Goal: Information Seeking & Learning: Learn about a topic

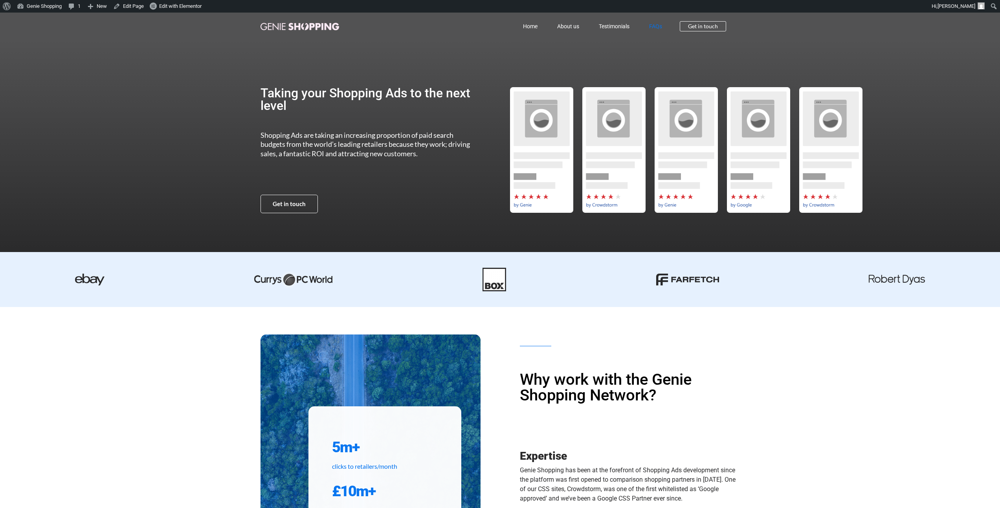
click at [661, 29] on link "FAQs" at bounding box center [655, 26] width 33 height 18
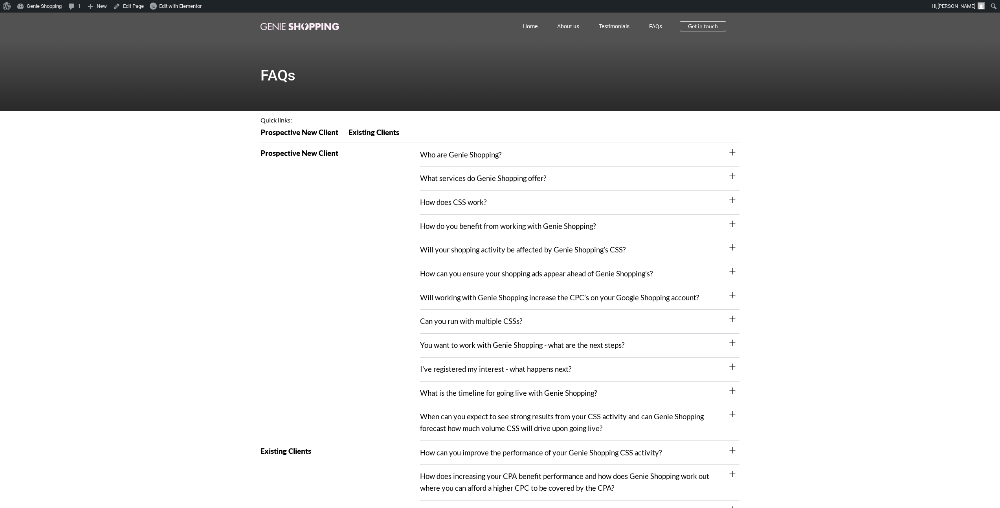
click at [729, 405] on div "When can you expect to see strong results from your CSS activity and can Genie …" at bounding box center [579, 422] width 319 height 35
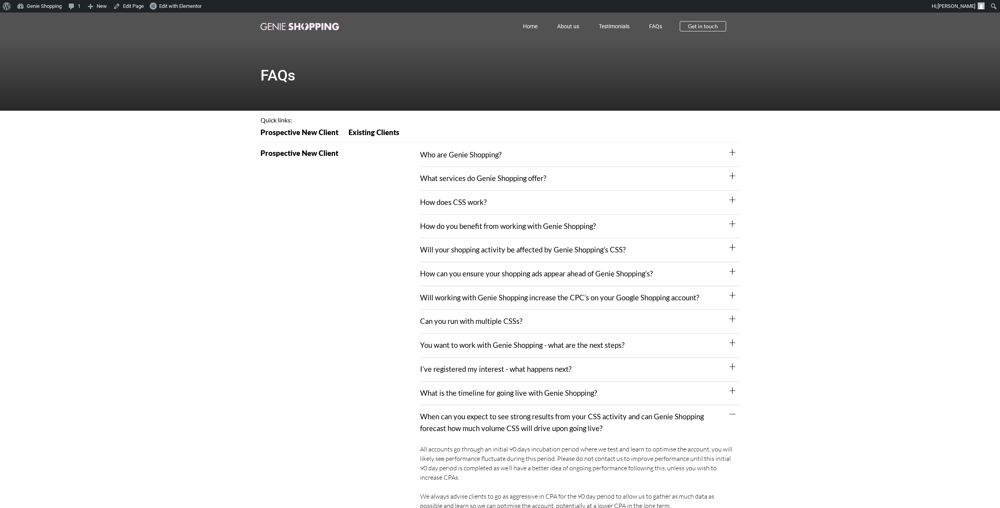
scroll to position [120, 0]
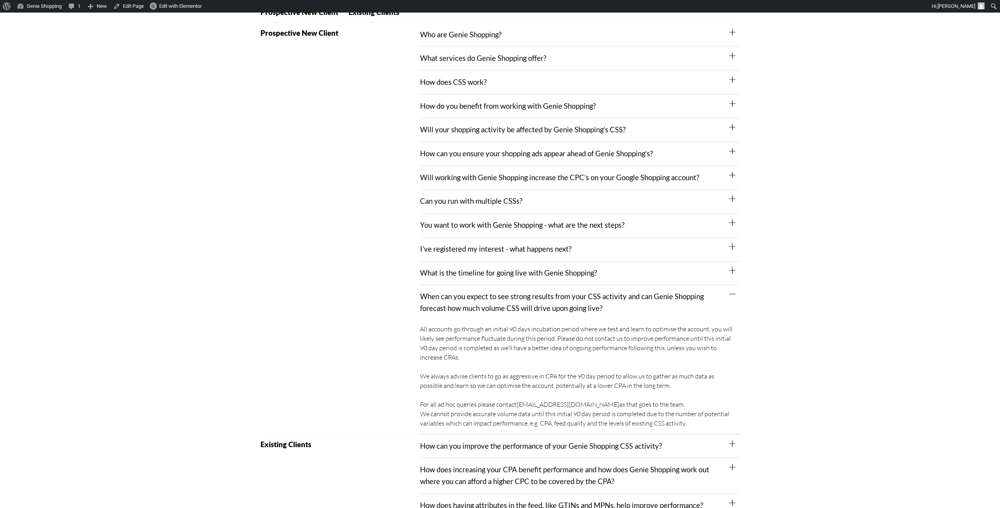
click at [733, 268] on icon at bounding box center [732, 271] width 6 height 6
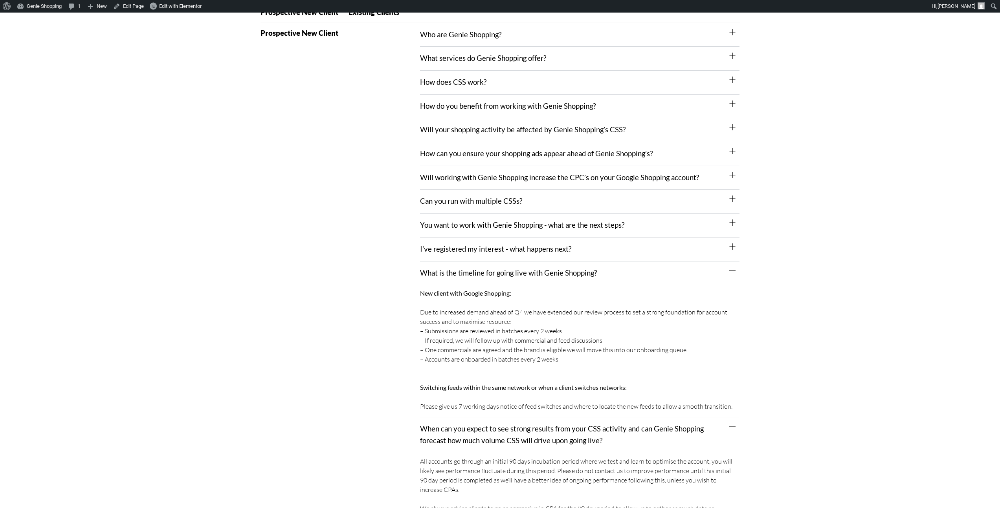
click at [736, 238] on div "I’ve registered my interest - what happens next?" at bounding box center [579, 250] width 319 height 24
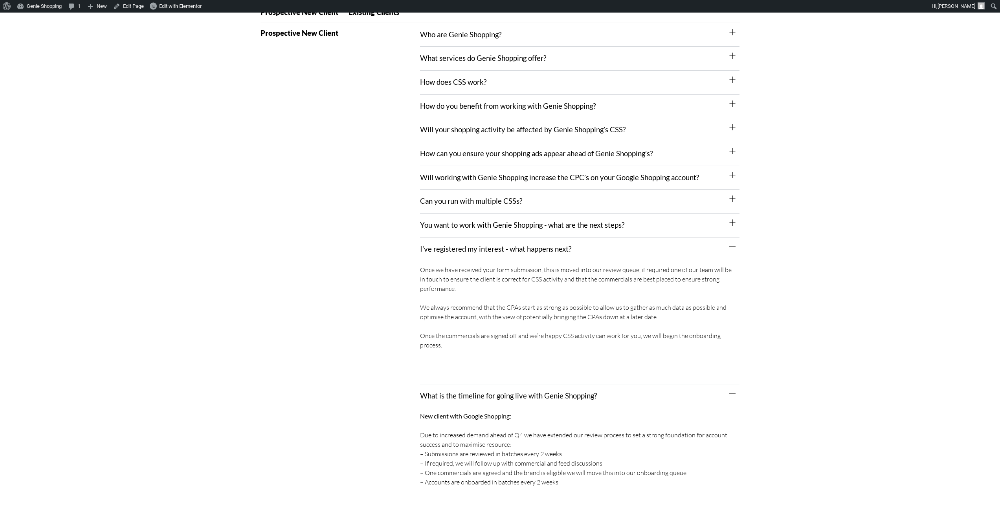
click at [734, 220] on icon at bounding box center [732, 223] width 6 height 6
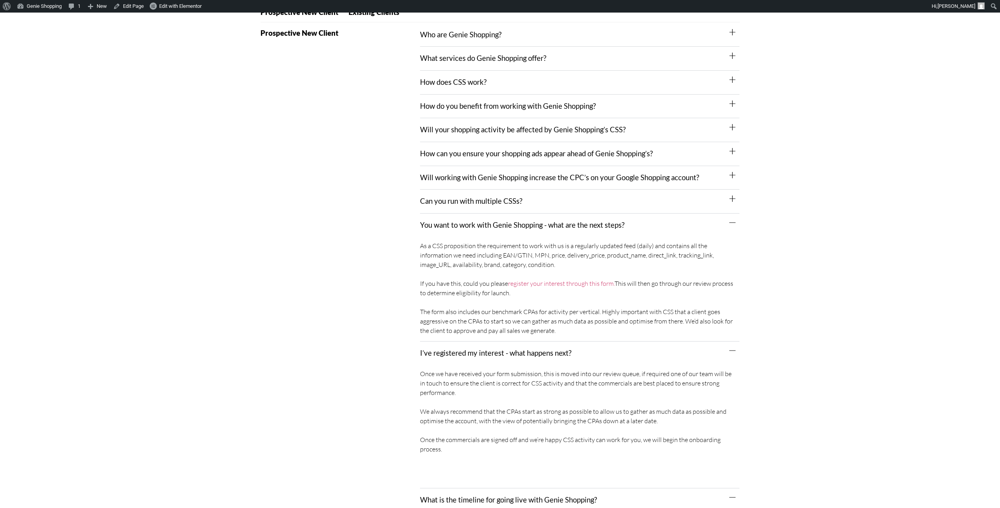
click at [729, 196] on icon at bounding box center [732, 199] width 6 height 6
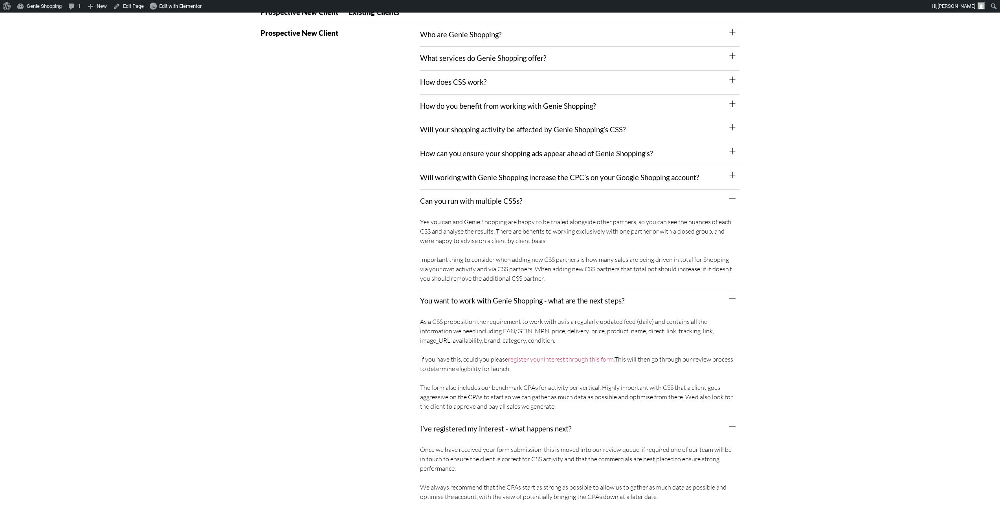
click at [731, 172] on icon at bounding box center [732, 175] width 6 height 6
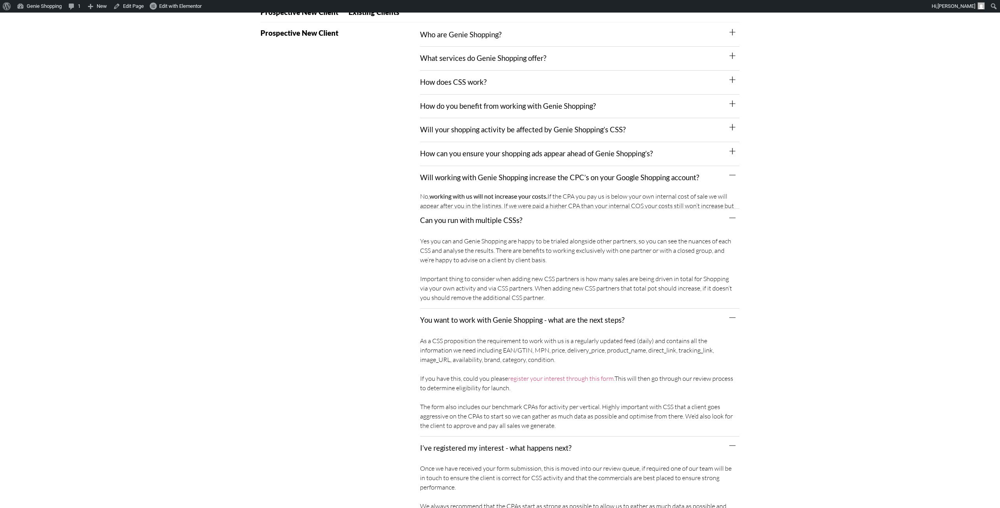
click at [733, 148] on icon at bounding box center [732, 151] width 6 height 6
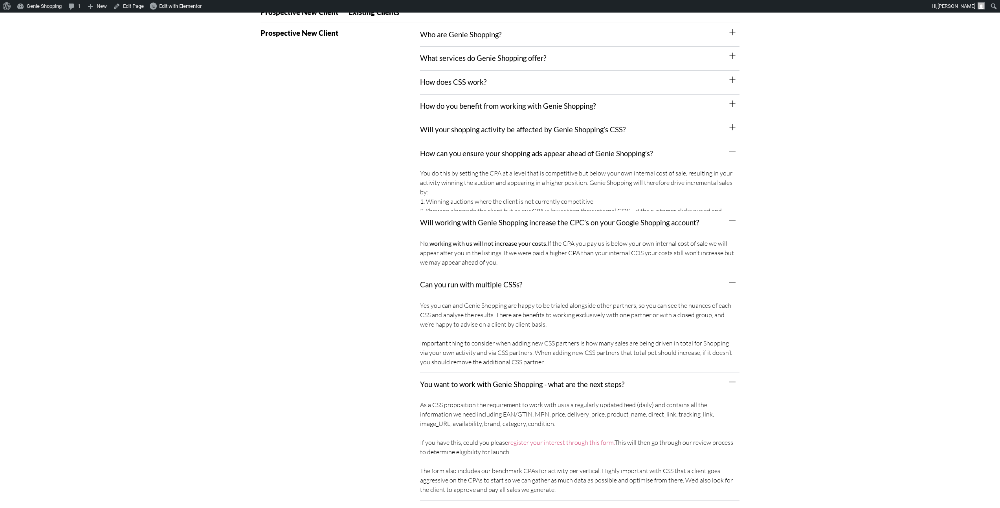
click at [733, 124] on icon at bounding box center [732, 127] width 6 height 6
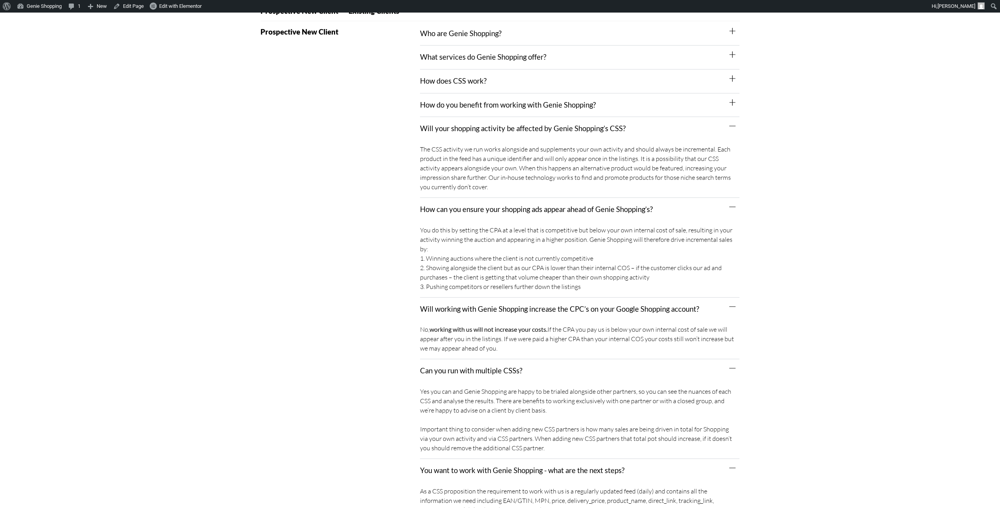
scroll to position [122, 0]
click at [729, 100] on icon at bounding box center [732, 102] width 6 height 6
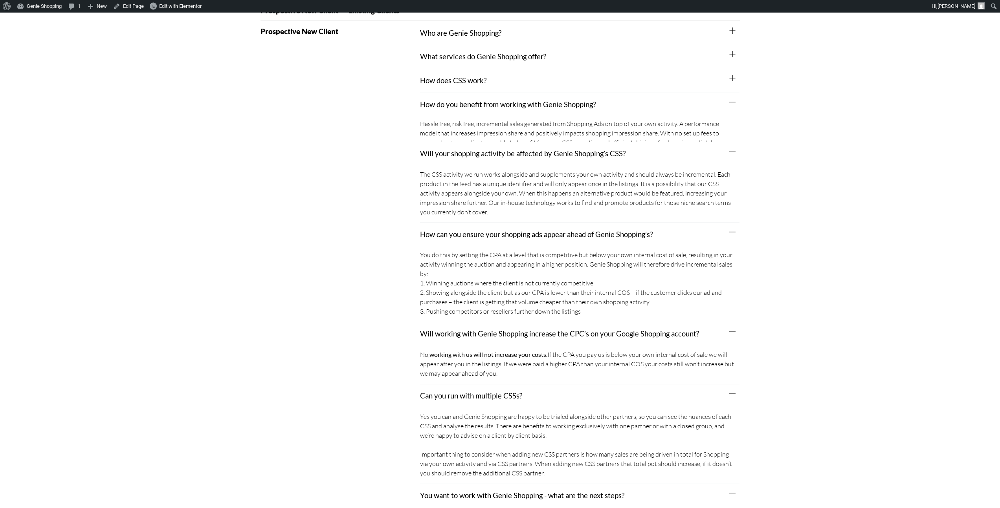
click at [734, 71] on div "How does CSS work?" at bounding box center [579, 81] width 319 height 24
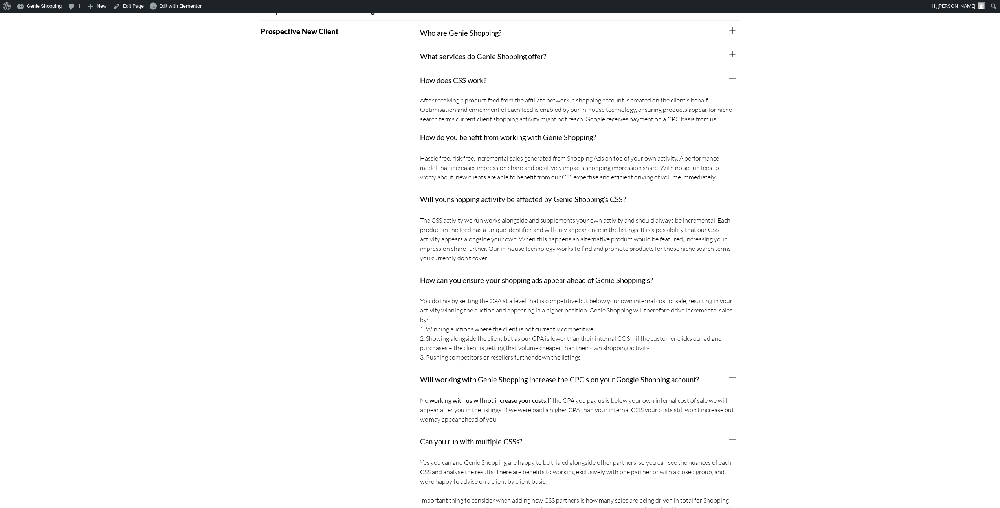
click at [735, 56] on span at bounding box center [732, 54] width 6 height 7
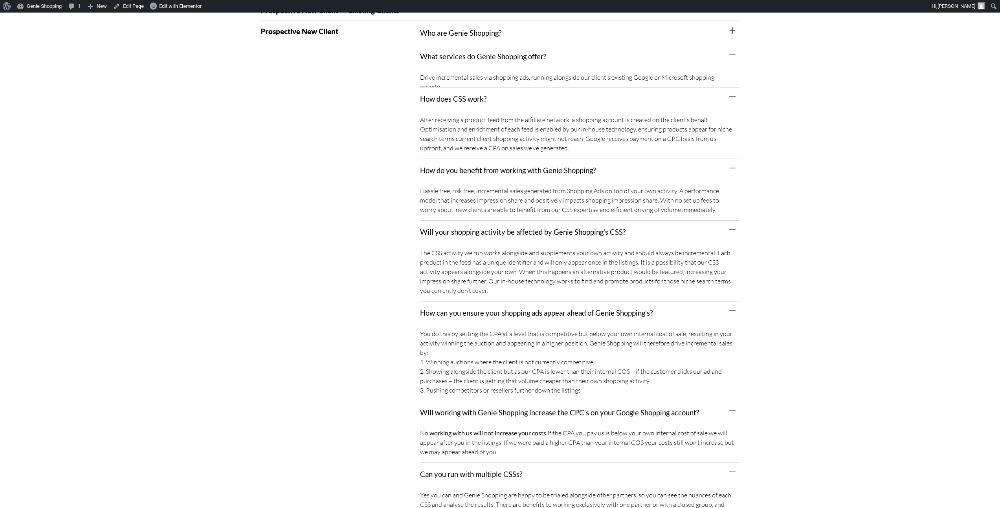
click at [731, 35] on div "Who are Genie Shopping?" at bounding box center [579, 34] width 319 height 24
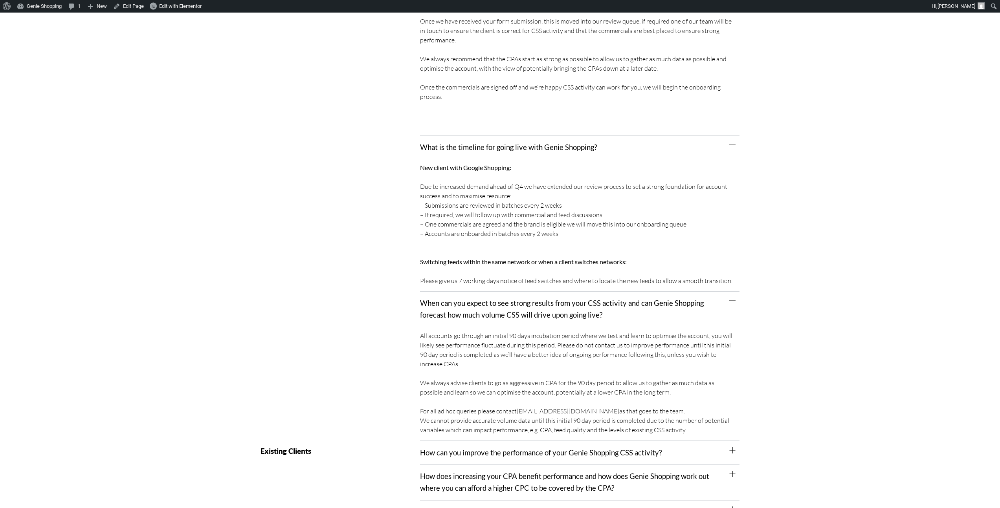
scroll to position [996, 0]
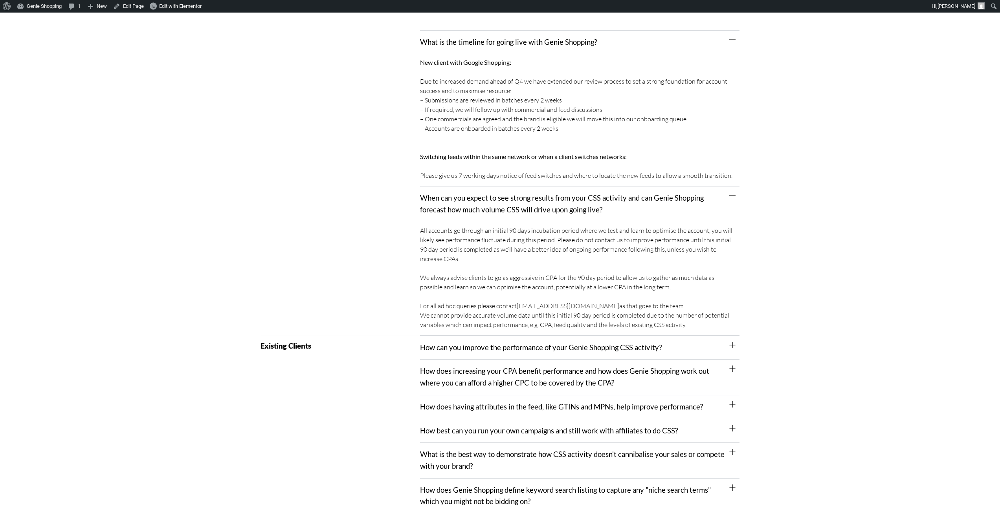
click at [731, 342] on icon at bounding box center [732, 345] width 6 height 6
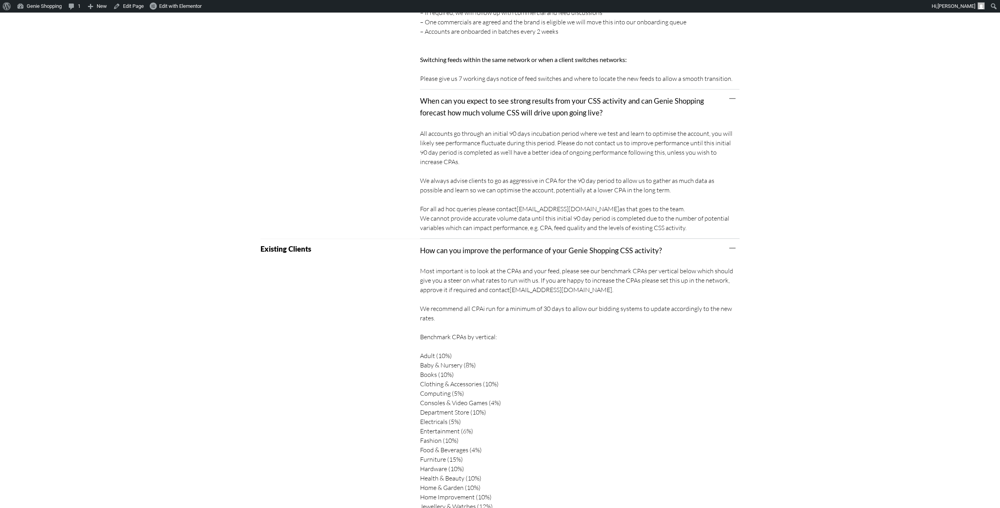
scroll to position [1285, 0]
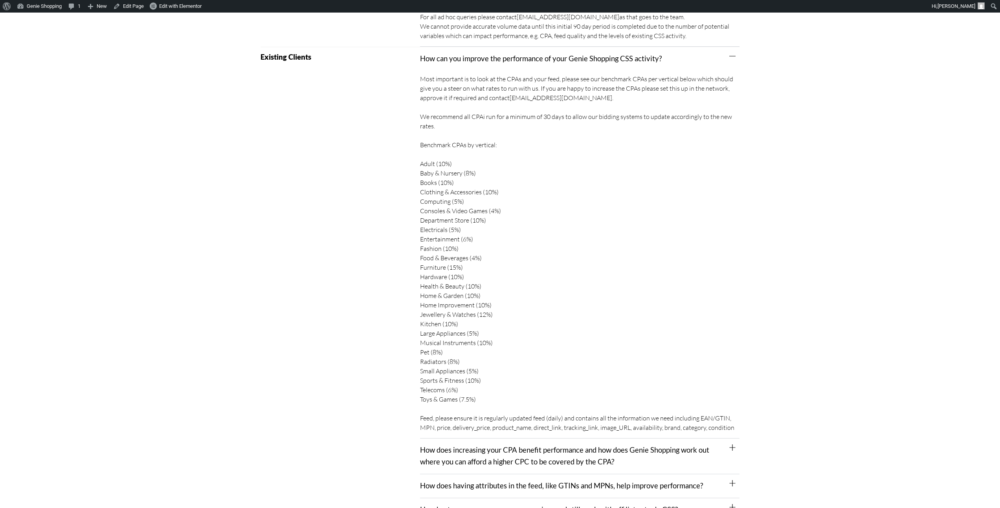
click at [734, 445] on icon at bounding box center [732, 448] width 6 height 6
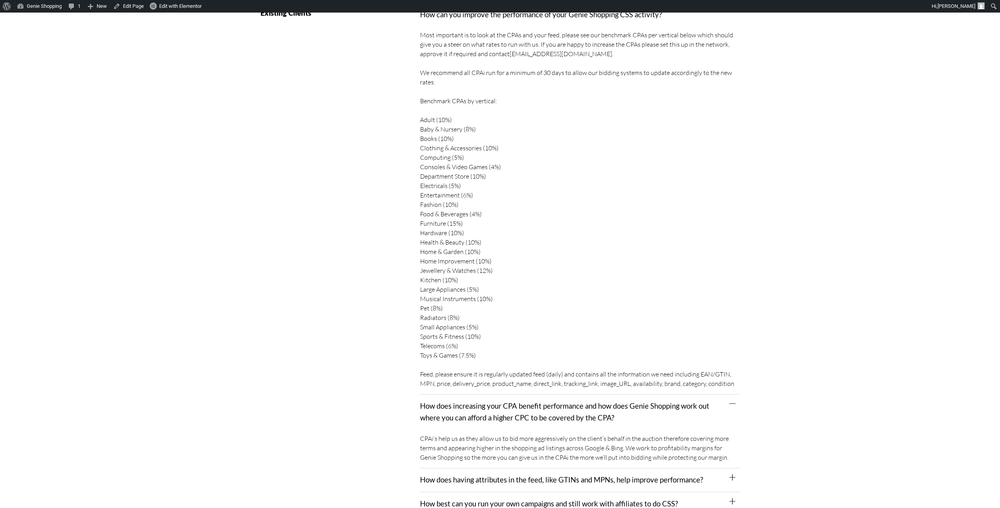
scroll to position [1449, 0]
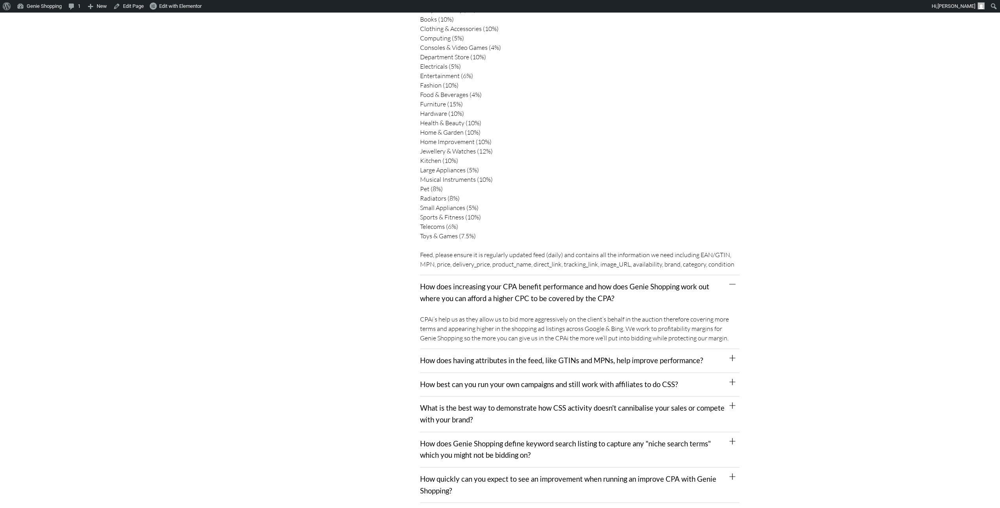
click at [727, 349] on div "How does having attributes in the feed, like GTINs and MPNs, help improve perfo…" at bounding box center [579, 361] width 319 height 24
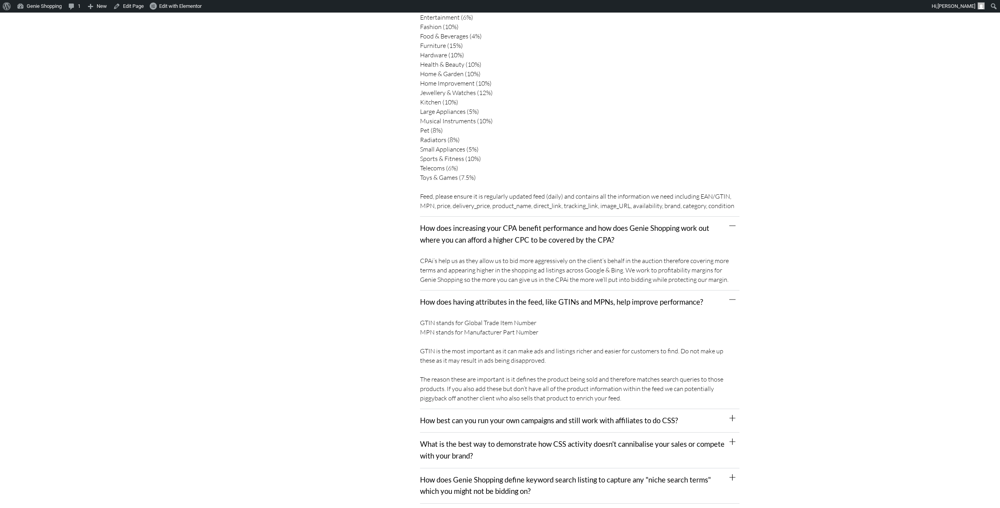
scroll to position [1584, 0]
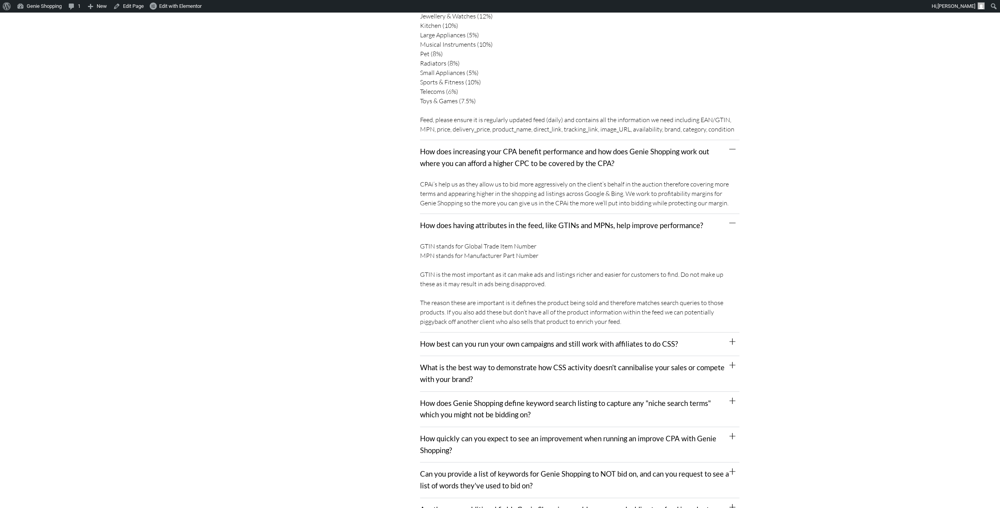
click at [729, 339] on icon at bounding box center [732, 342] width 6 height 6
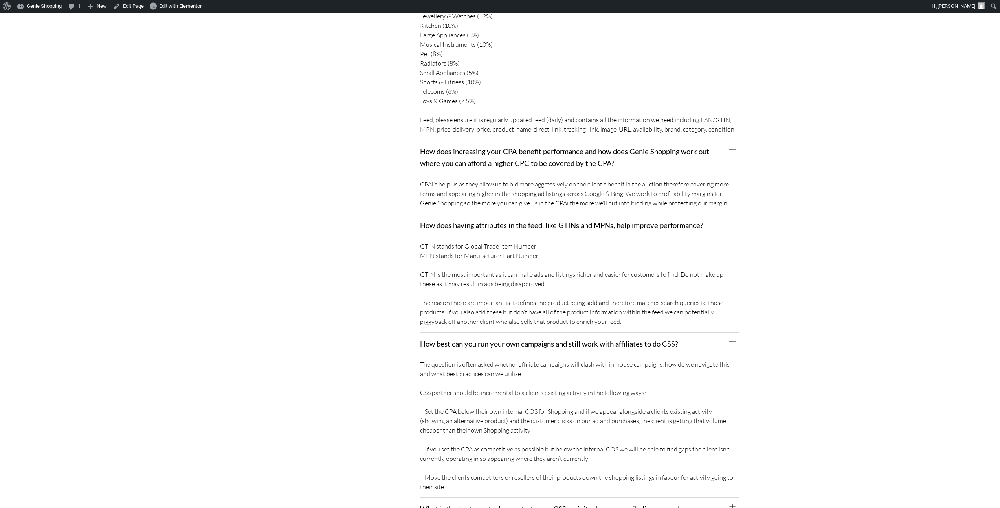
click at [737, 498] on div "What is the best way to demonstrate how CSS activity doesn't cannibalise your s…" at bounding box center [579, 515] width 319 height 35
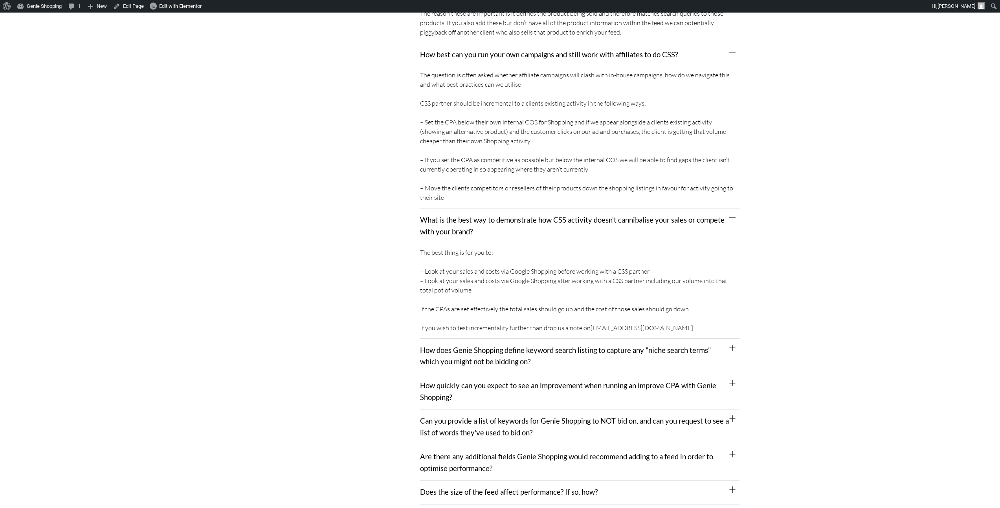
scroll to position [2105, 0]
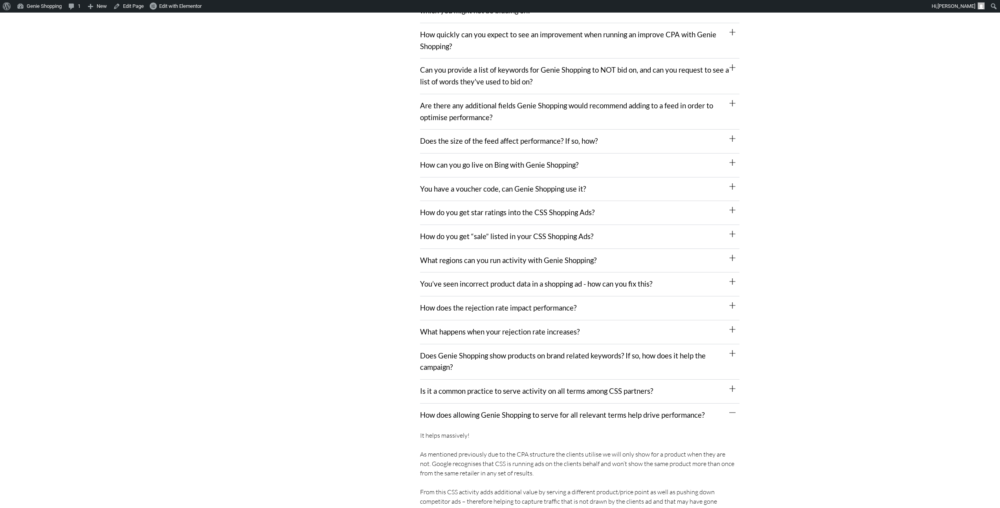
scroll to position [2180, 0]
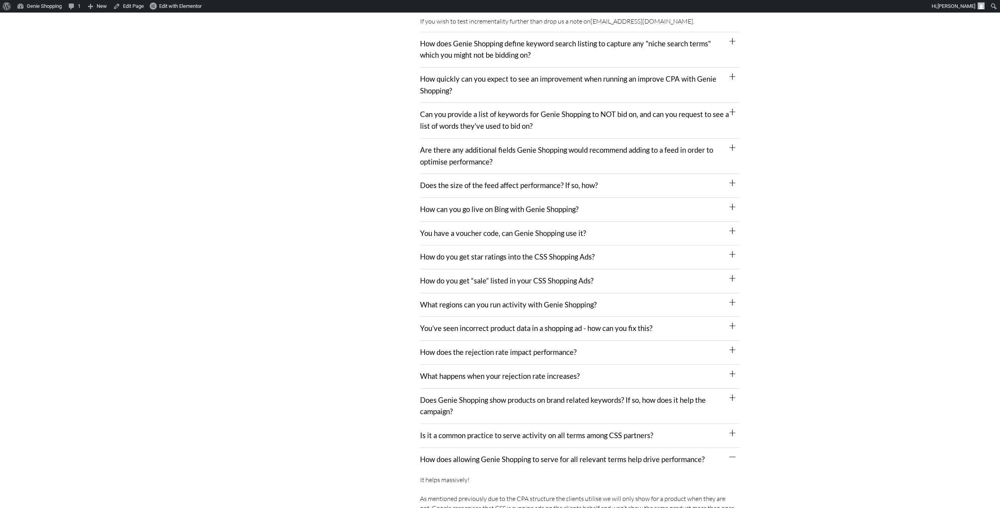
click at [738, 424] on div "Is it a common practice to serve activity on all terms among CSS partners?" at bounding box center [579, 436] width 319 height 24
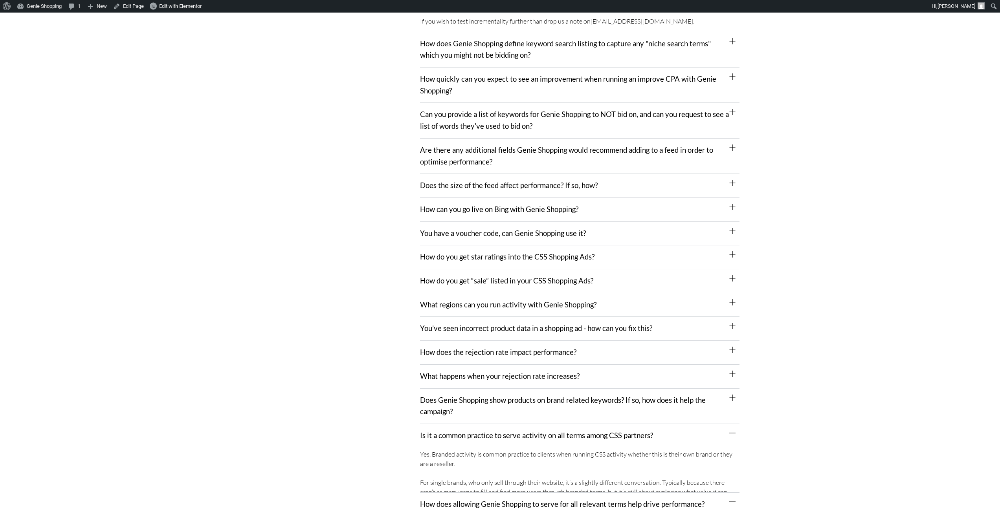
click at [729, 389] on div "Does Genie Shopping show products on brand related keywords? If so, how does it…" at bounding box center [579, 406] width 319 height 35
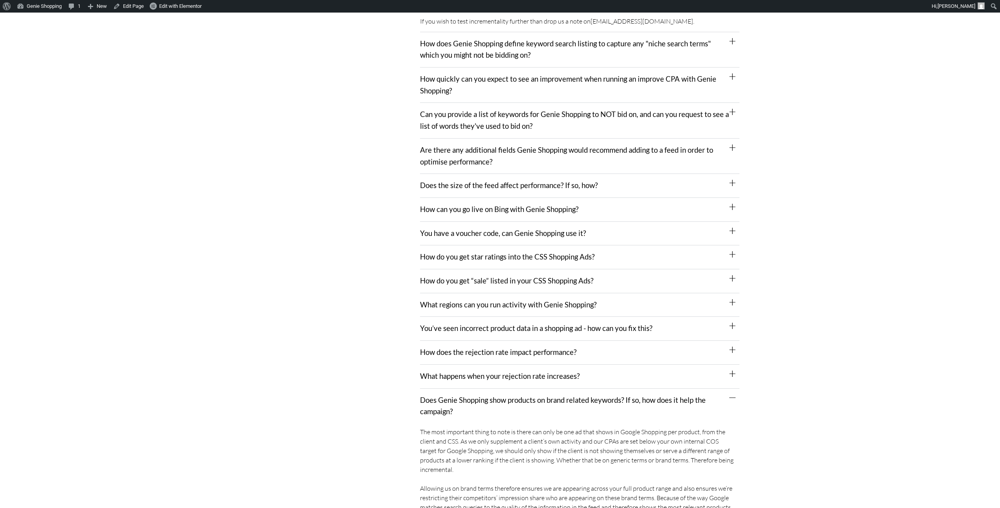
click at [727, 365] on div "What happens when your rejection rate increases?" at bounding box center [579, 377] width 319 height 24
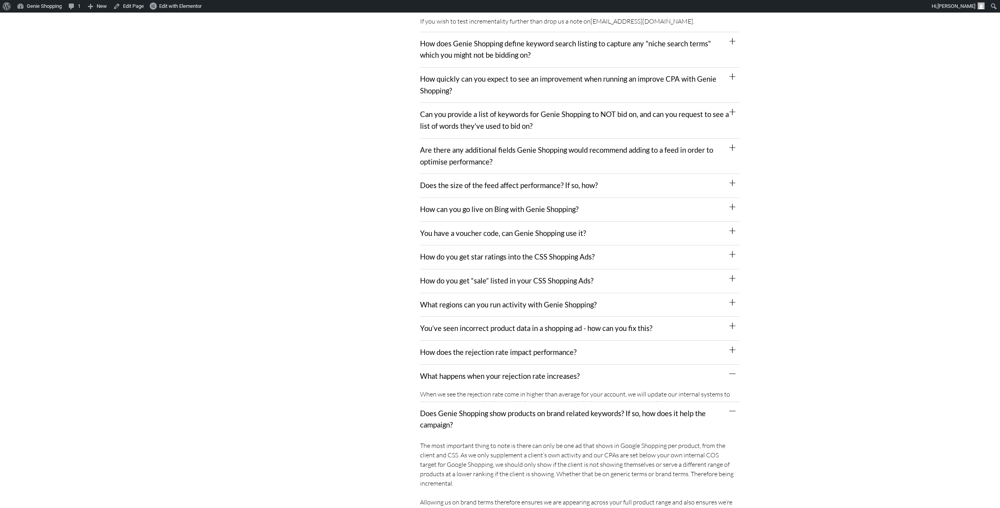
click at [732, 341] on div "How does the rejection rate impact performance?" at bounding box center [579, 353] width 319 height 24
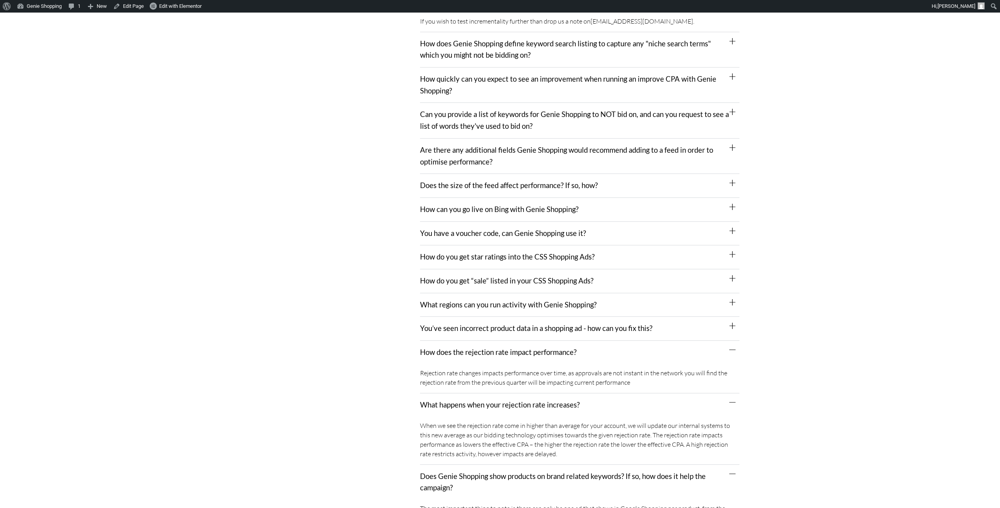
click at [737, 293] on div "What regions can you run activity with Genie Shopping?" at bounding box center [579, 305] width 319 height 24
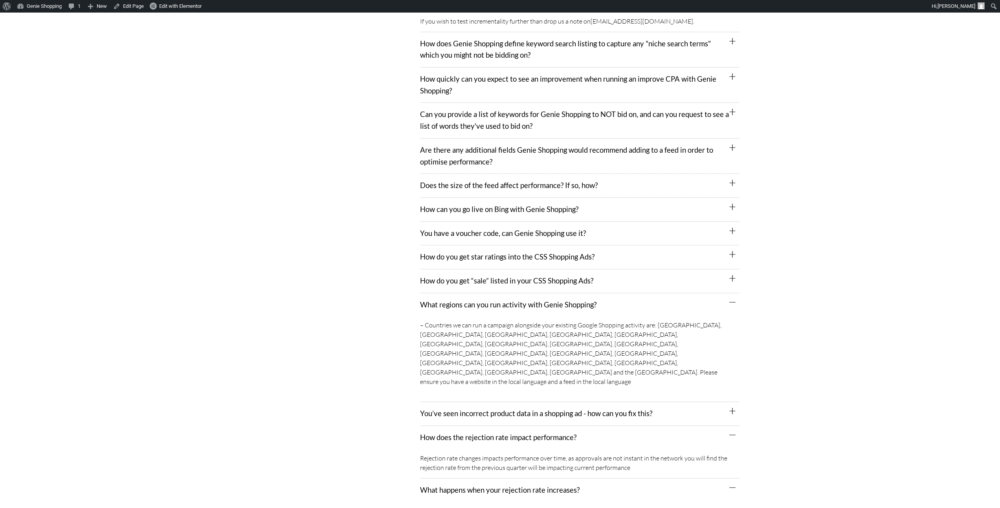
click at [730, 317] on div "– Countries we can run a campaign alongside your existing Google Shopping activ…" at bounding box center [579, 360] width 319 height 86
click at [730, 408] on icon at bounding box center [732, 411] width 6 height 6
click at [731, 269] on div "How do you get “sale” listed in your CSS Shopping Ads?" at bounding box center [579, 281] width 319 height 24
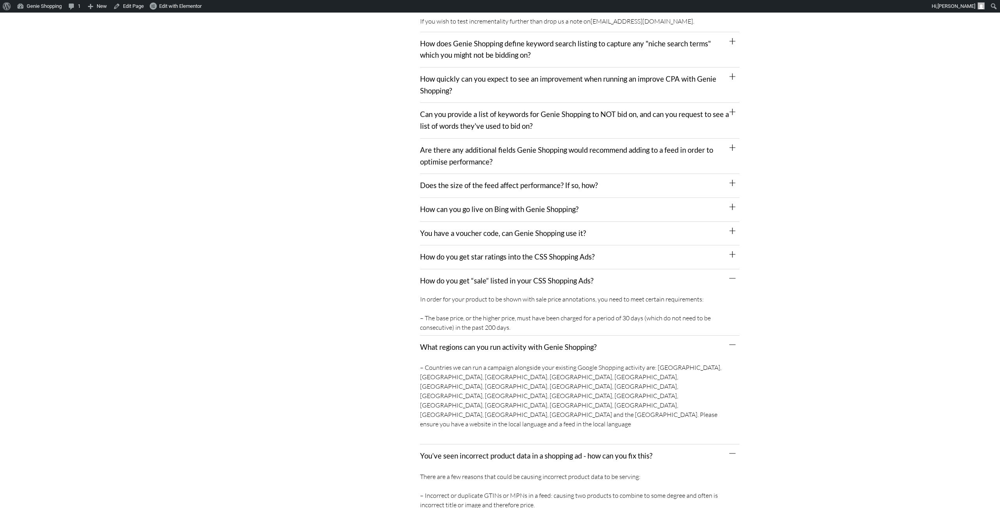
click at [731, 251] on icon at bounding box center [732, 254] width 6 height 6
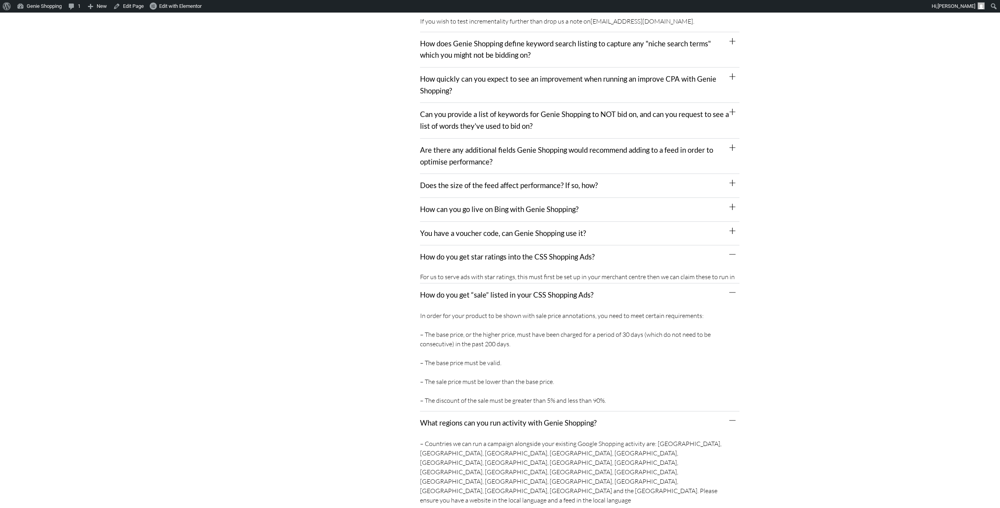
click at [726, 222] on div "You have a voucher code, can Genie Shopping use it?" at bounding box center [579, 234] width 319 height 24
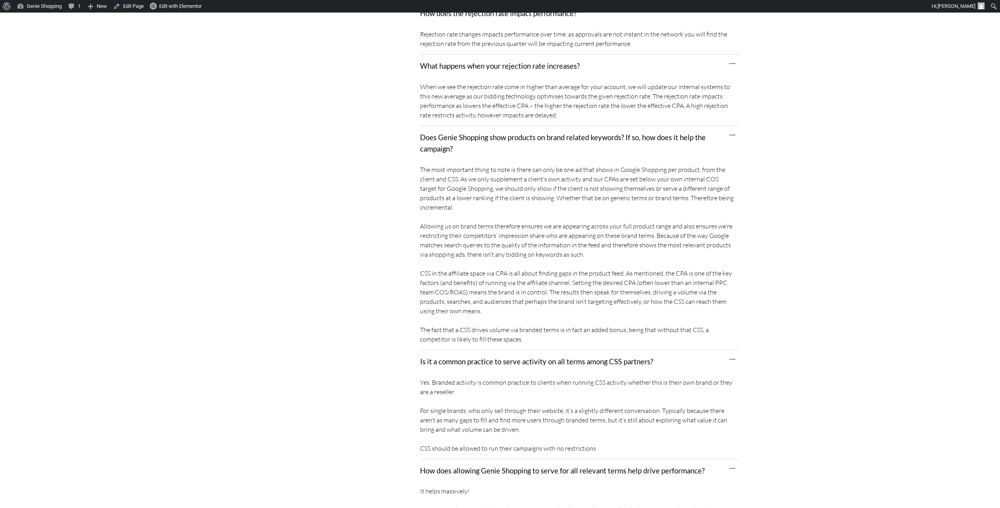
scroll to position [3007, 0]
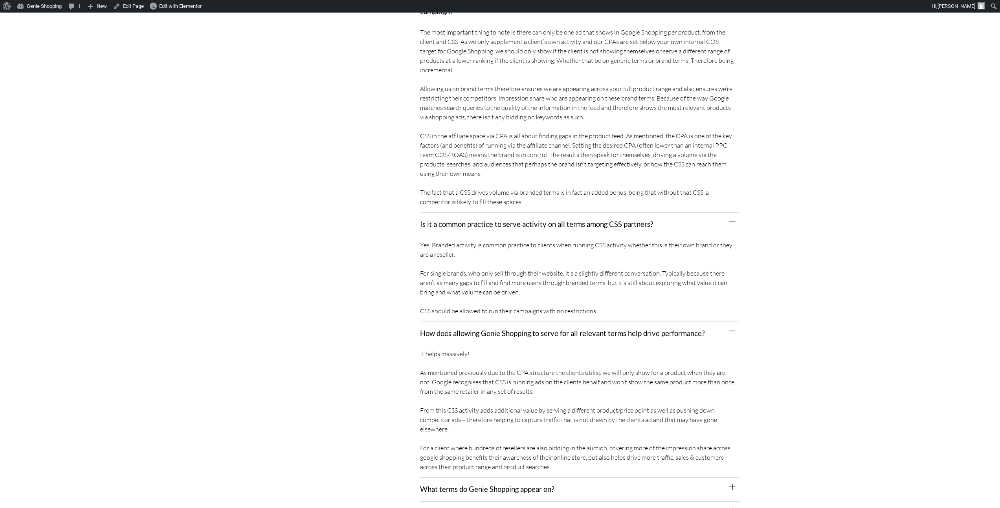
click at [729, 484] on icon at bounding box center [732, 487] width 6 height 6
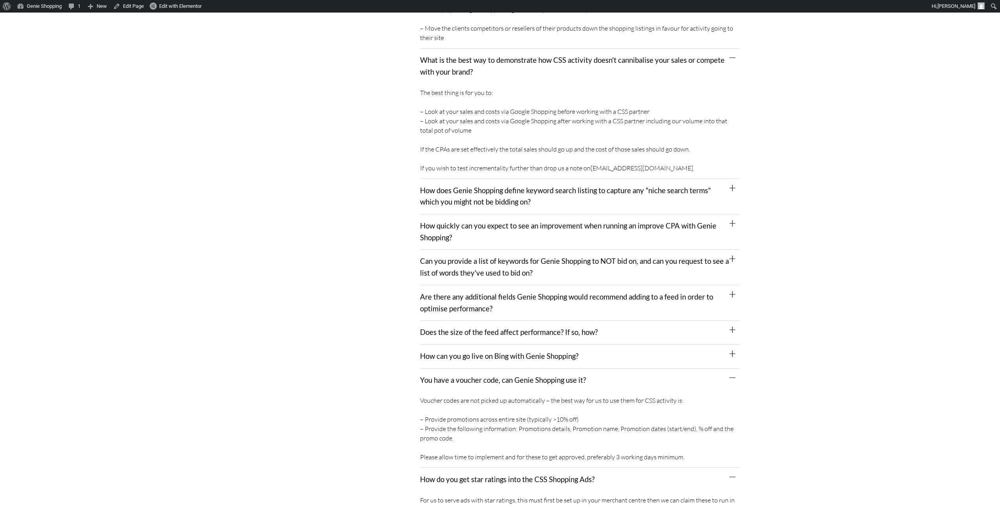
scroll to position [1992, 0]
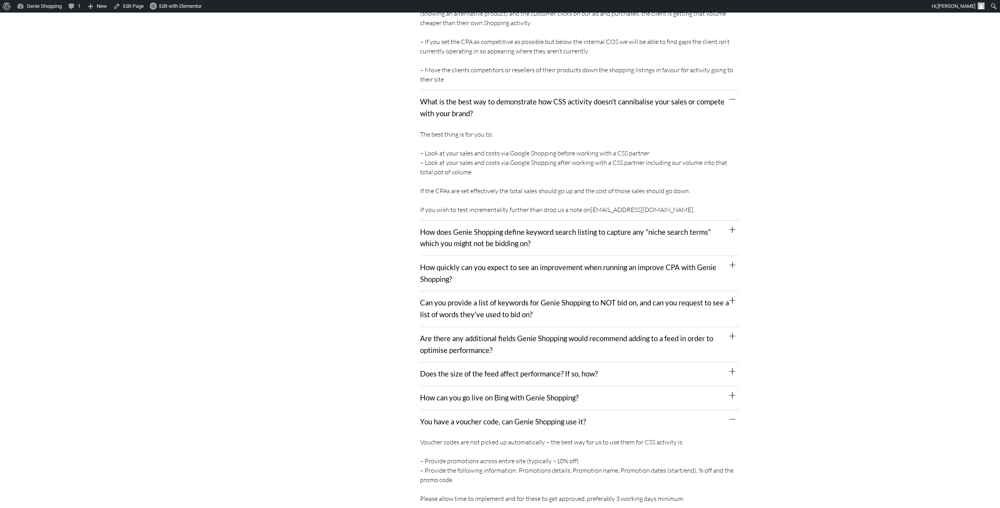
click at [733, 392] on icon at bounding box center [732, 395] width 6 height 6
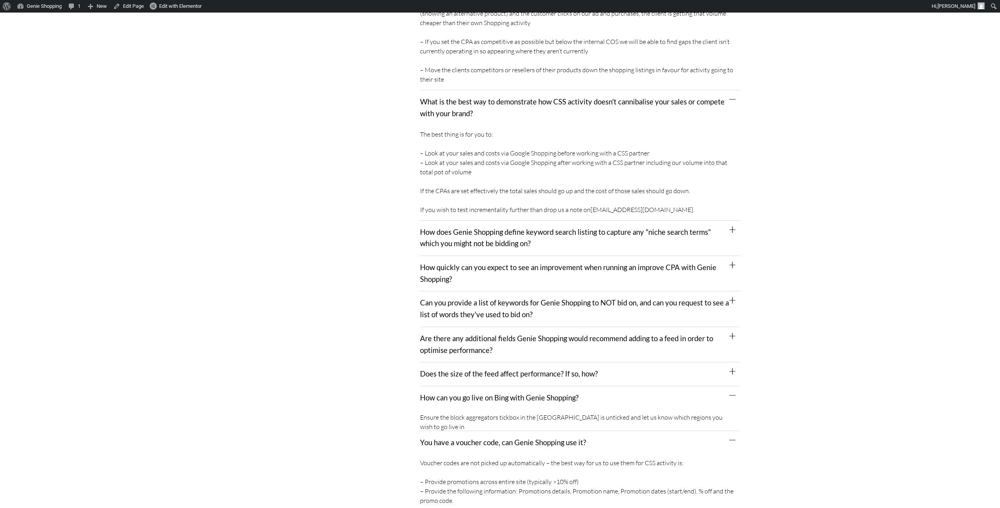
click at [730, 368] on span at bounding box center [732, 371] width 6 height 7
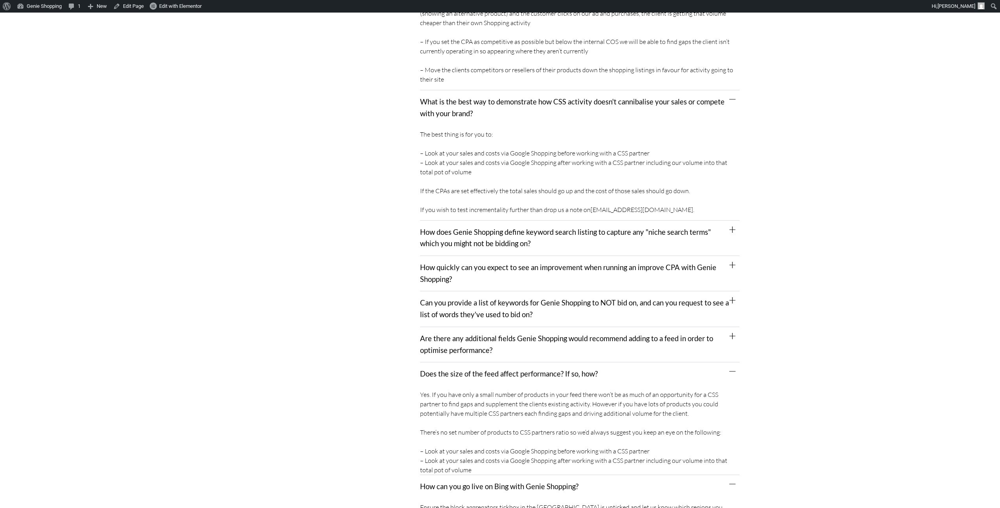
click at [729, 327] on div "Are there any additional fields Genie Shopping would recommend adding to a feed…" at bounding box center [579, 344] width 319 height 35
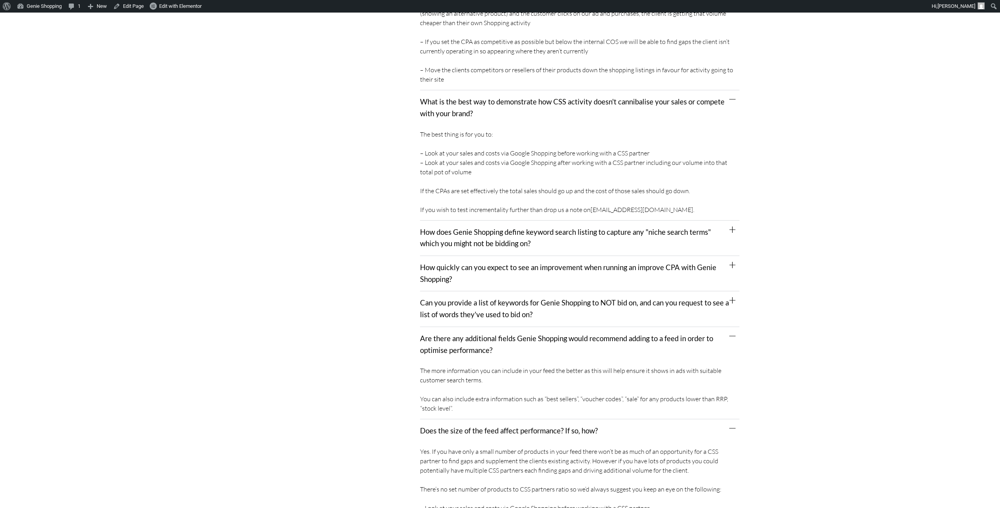
click at [733, 297] on icon at bounding box center [732, 300] width 6 height 6
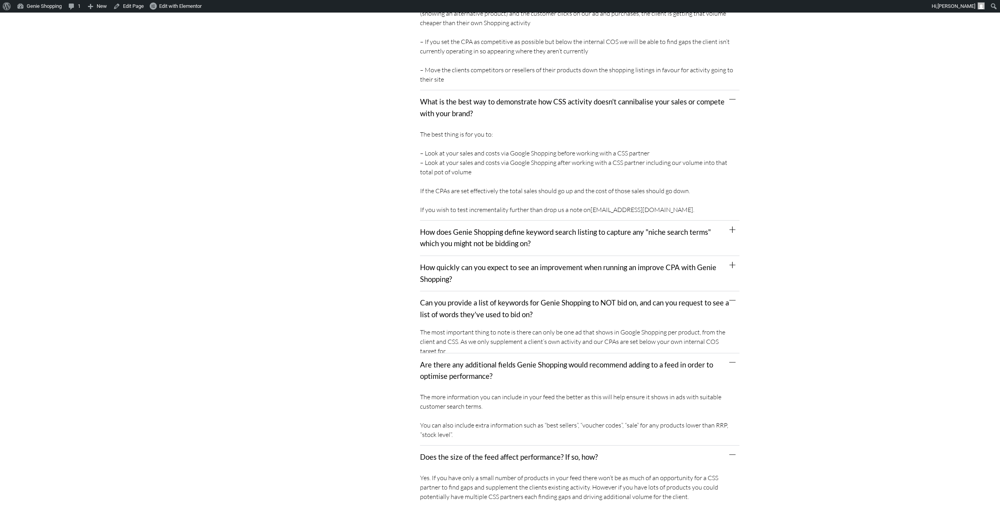
click at [736, 256] on div "How quickly can you expect to see an improvement when running an improve CPA wi…" at bounding box center [579, 273] width 319 height 35
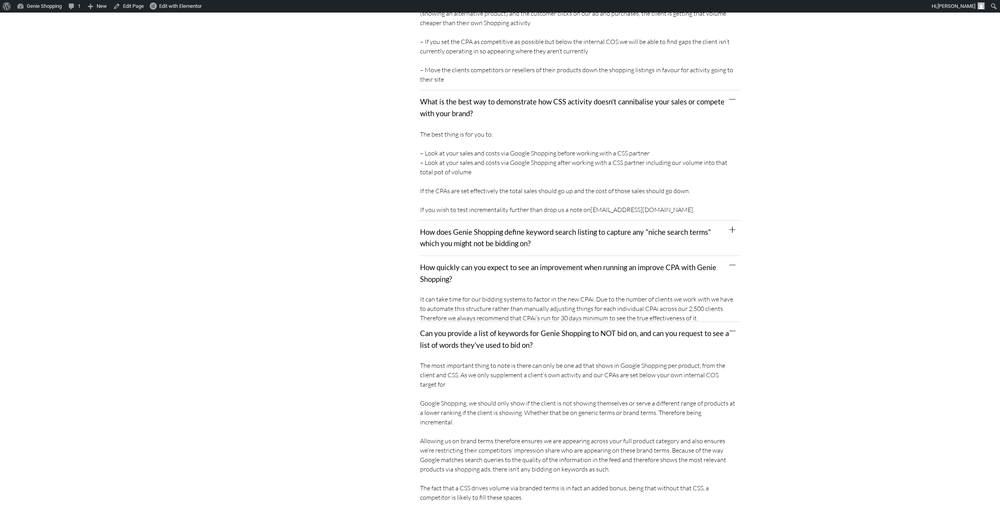
click at [731, 221] on div "How does Genie Shopping define keyword search listing to capture any "niche sea…" at bounding box center [579, 238] width 319 height 35
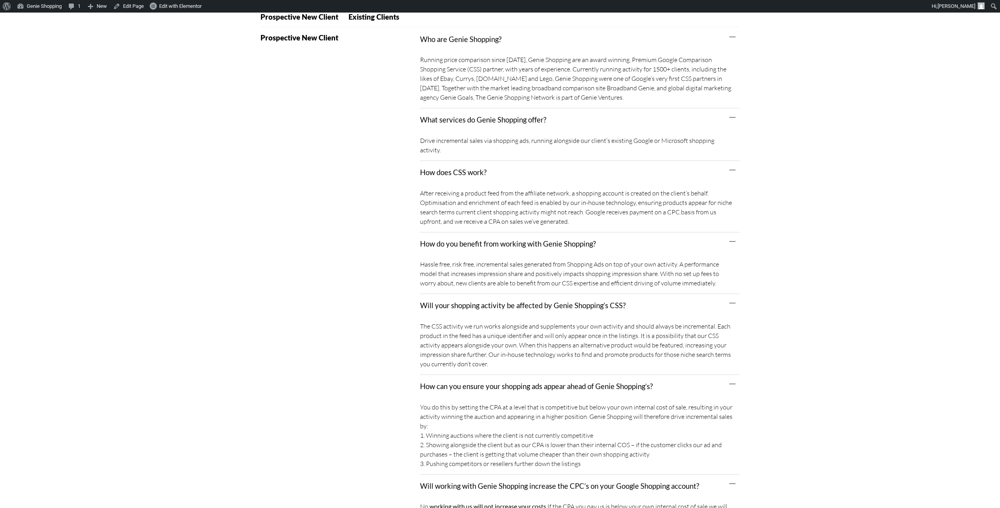
scroll to position [0, 0]
